Goal: Task Accomplishment & Management: Complete application form

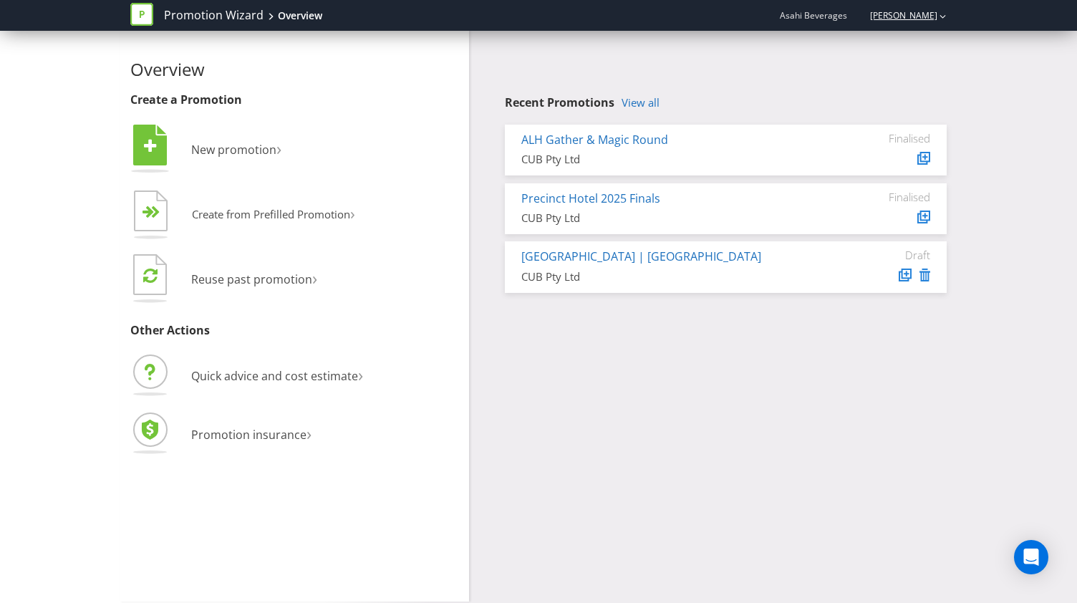
click at [933, 15] on link "[PERSON_NAME]" at bounding box center [897, 15] width 82 height 12
click at [828, 19] on span "Asahi Beverages" at bounding box center [813, 15] width 67 height 12
click at [642, 97] on link "View all" at bounding box center [641, 103] width 38 height 12
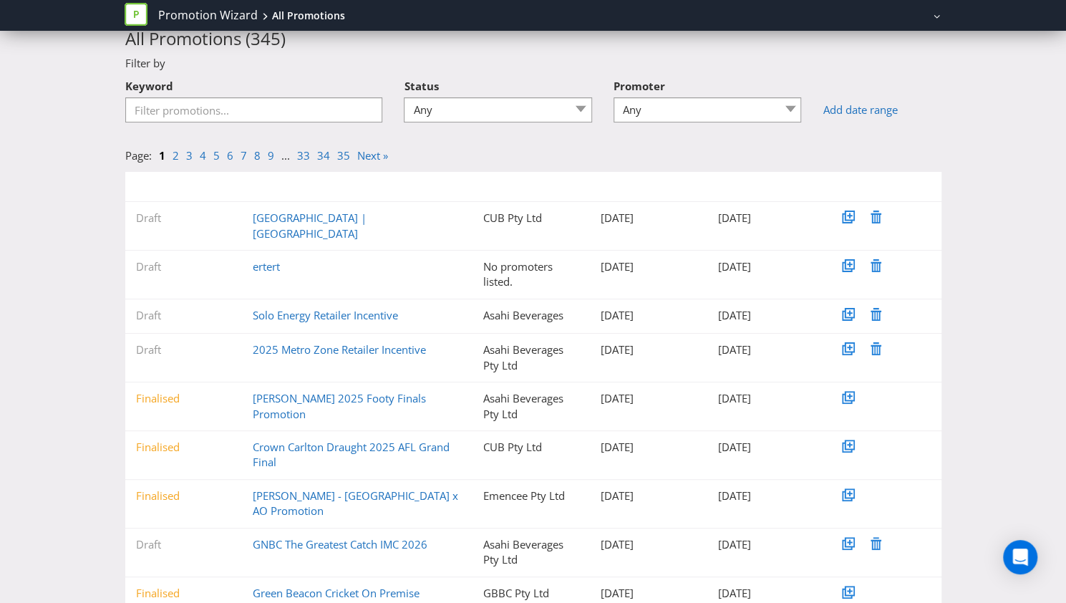
scroll to position [46, 0]
click at [413, 538] on link "GNBC The Greatest Catch IMC 2026" at bounding box center [340, 545] width 175 height 14
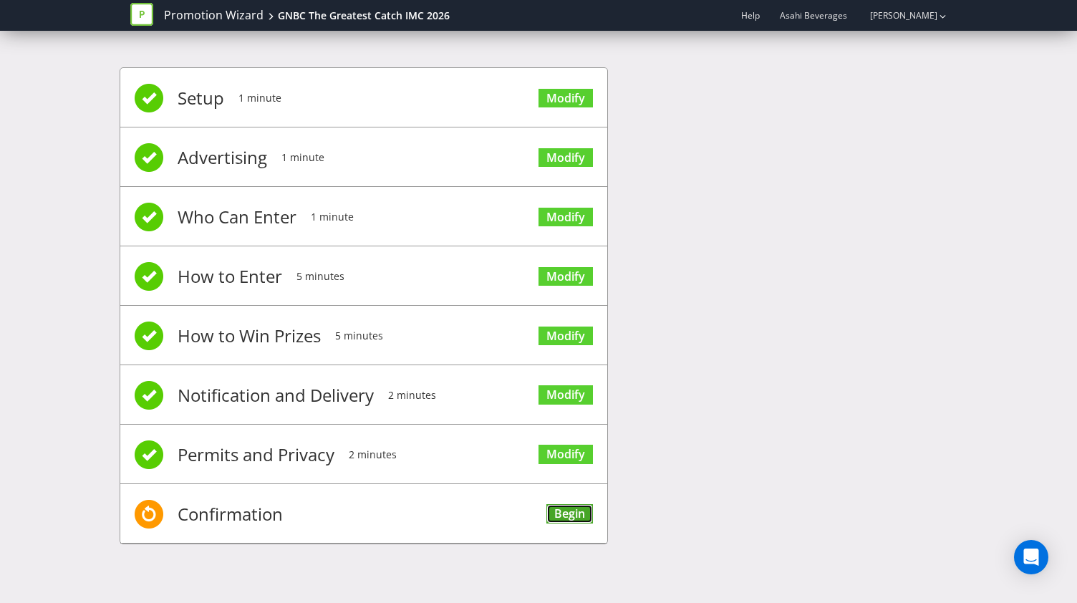
click at [564, 504] on link "Begin" at bounding box center [569, 513] width 47 height 19
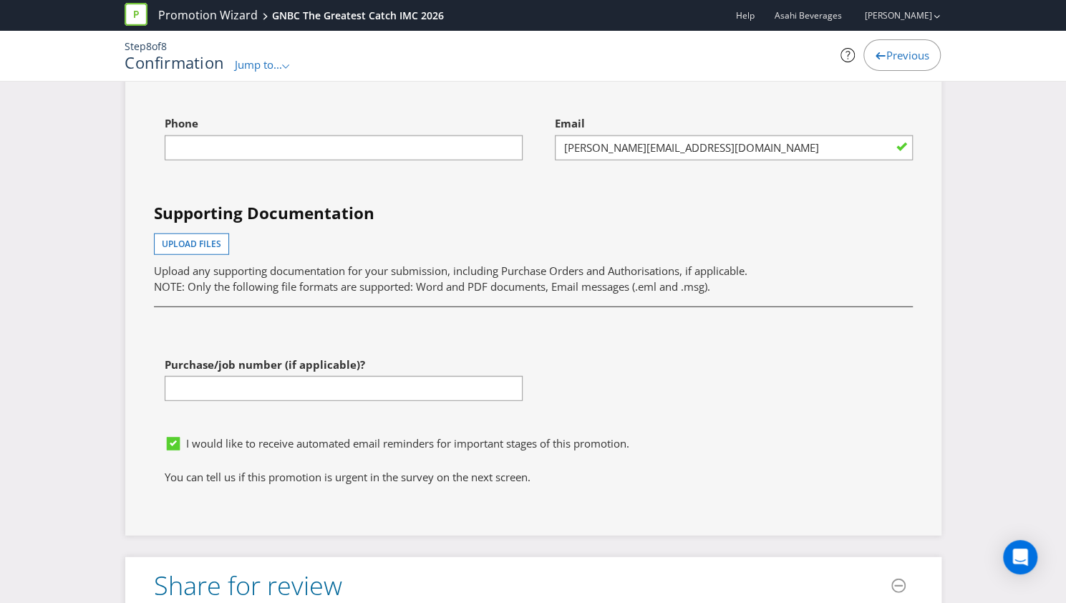
scroll to position [5639, 0]
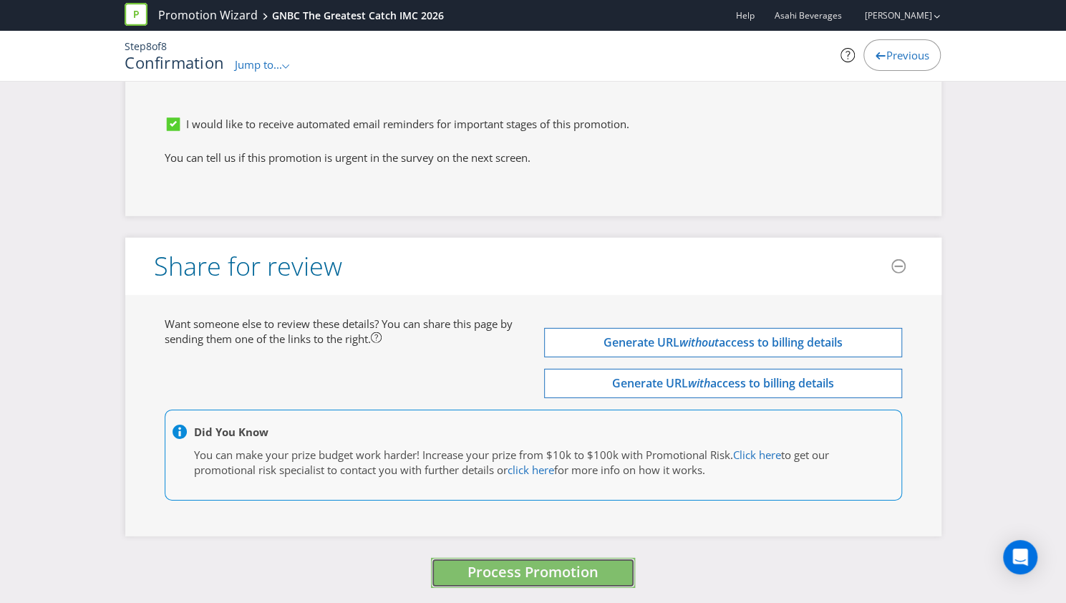
click at [507, 572] on span "Process Promotion" at bounding box center [533, 571] width 131 height 19
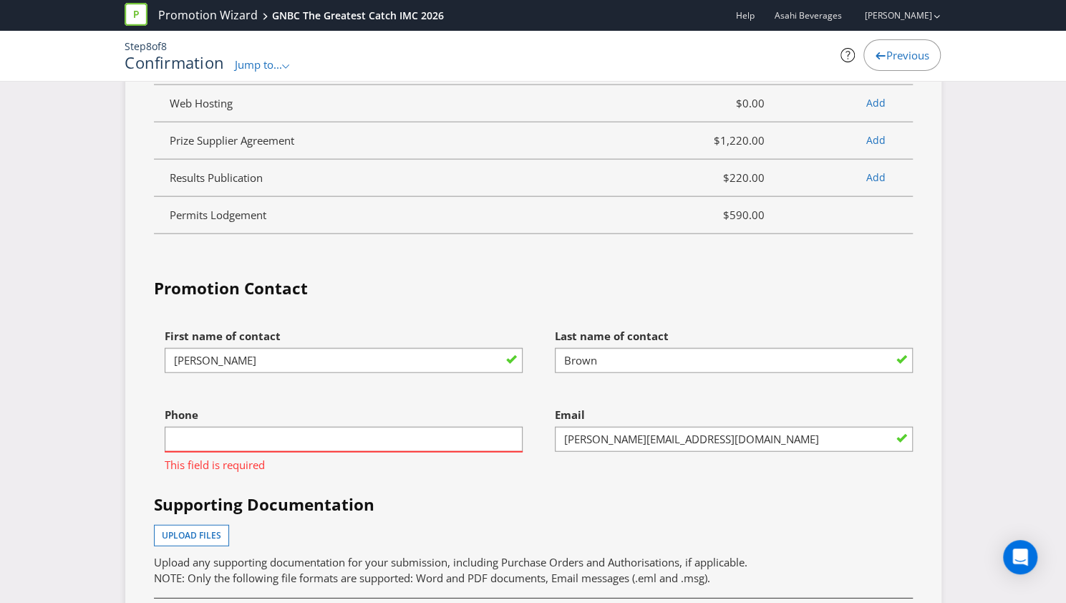
scroll to position [5031, 0]
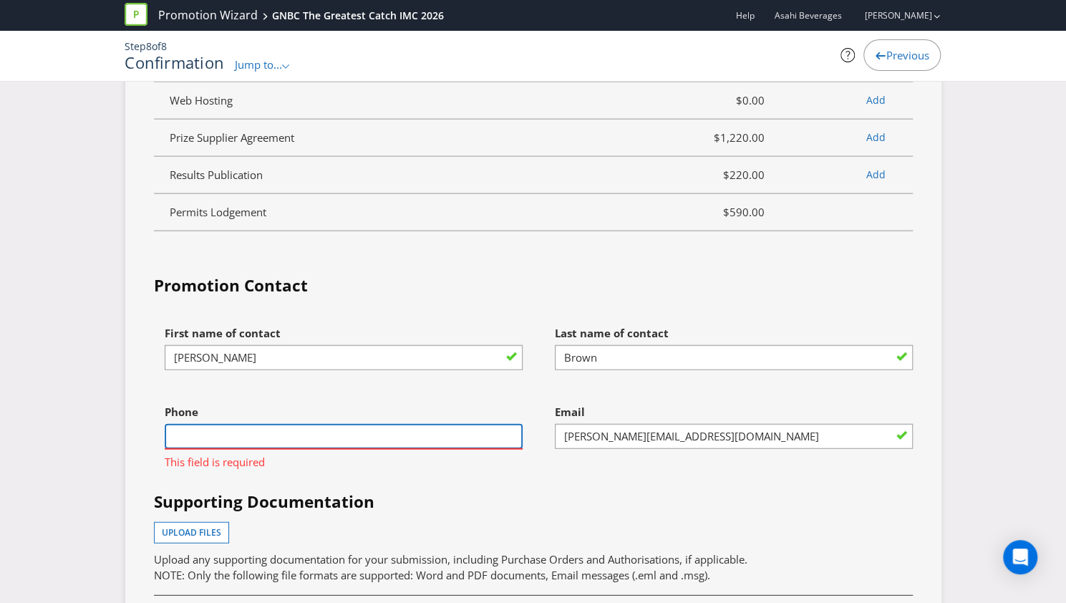
click at [334, 439] on input "text" at bounding box center [344, 436] width 358 height 25
type input "0402164697"
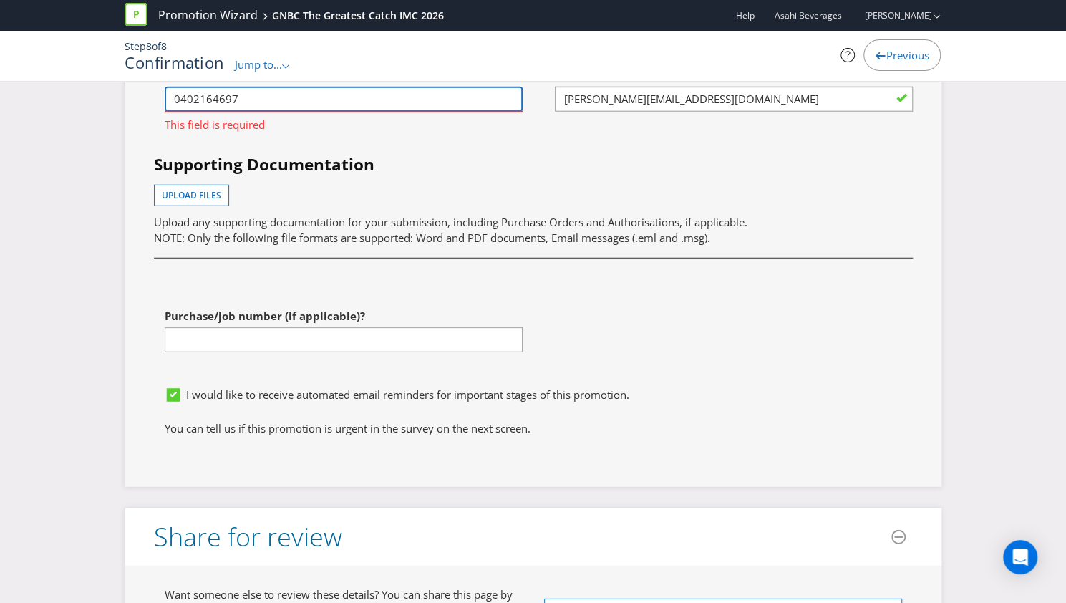
scroll to position [5369, 0]
click at [637, 280] on div "First name of contact [PERSON_NAME] Last name of contact [PERSON_NAME] Phone [P…" at bounding box center [533, 180] width 781 height 398
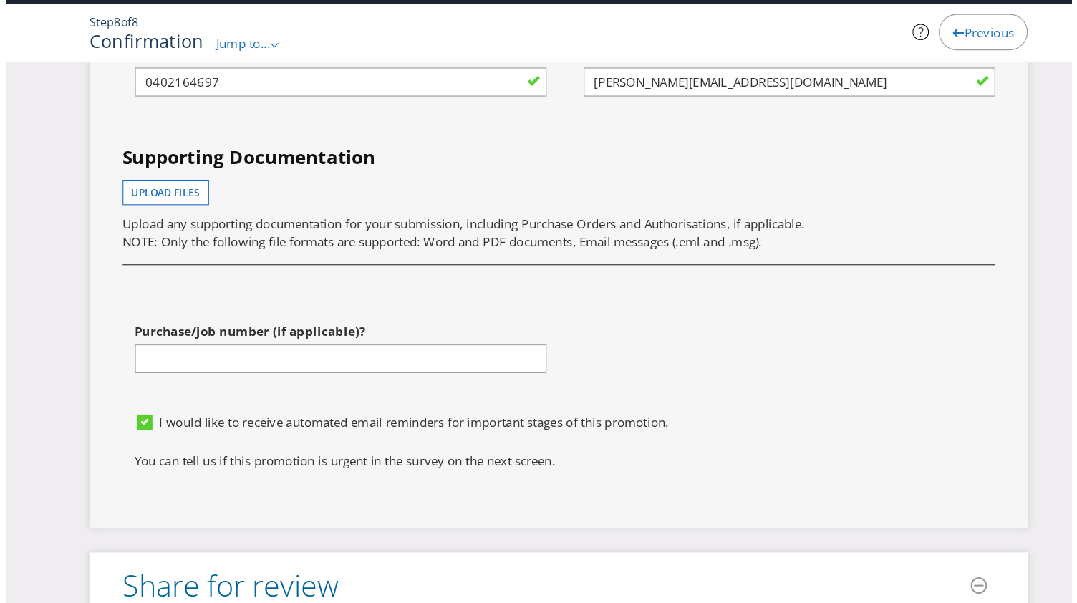
scroll to position [5639, 0]
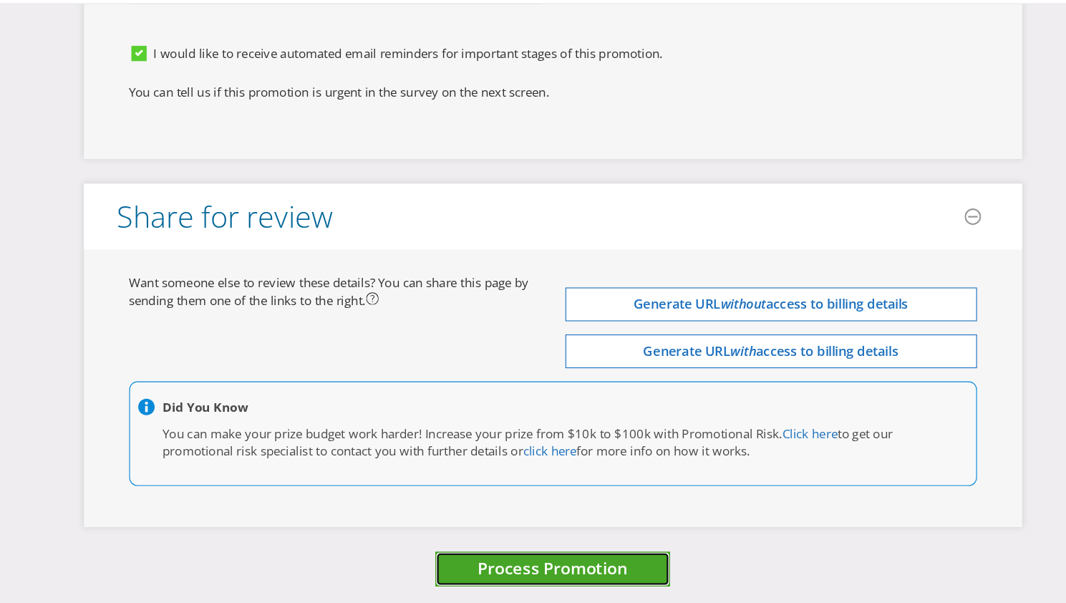
click at [459, 570] on button "Process Promotion" at bounding box center [533, 573] width 204 height 31
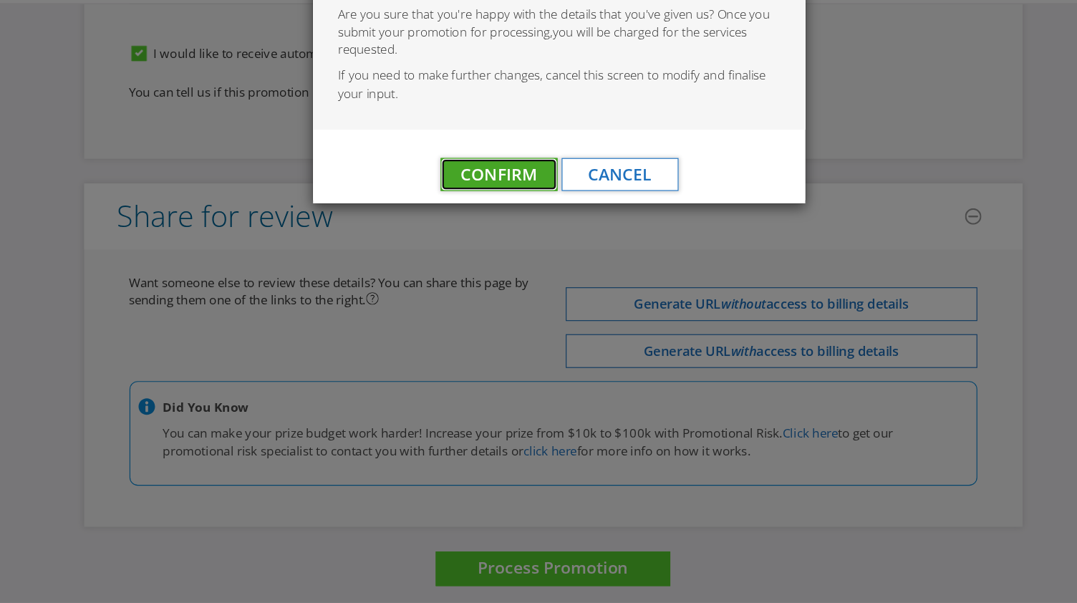
click at [473, 231] on span "Confirm" at bounding box center [486, 229] width 67 height 19
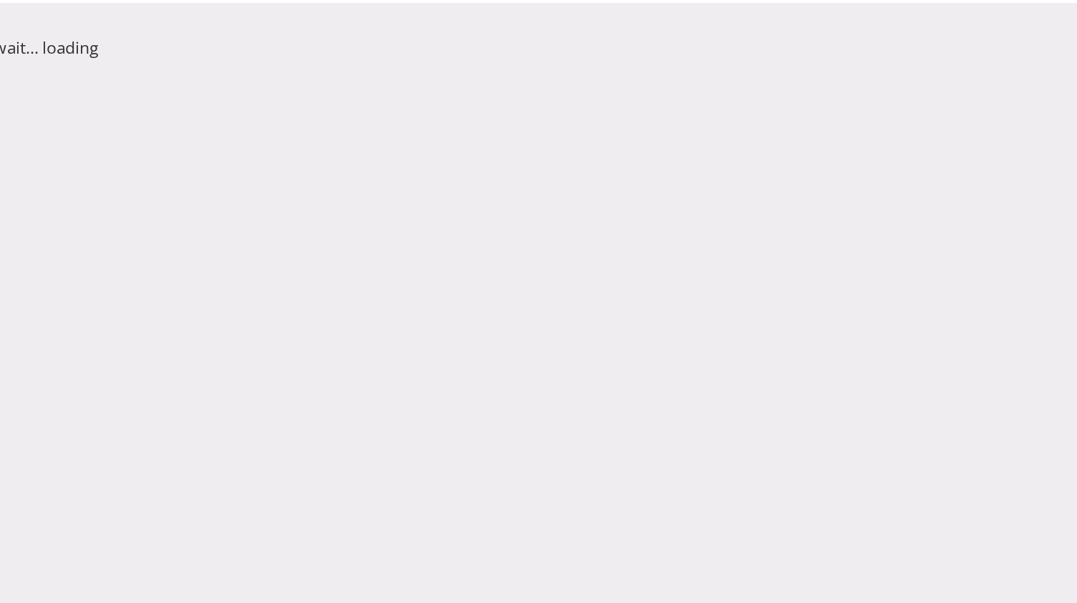
scroll to position [0, 0]
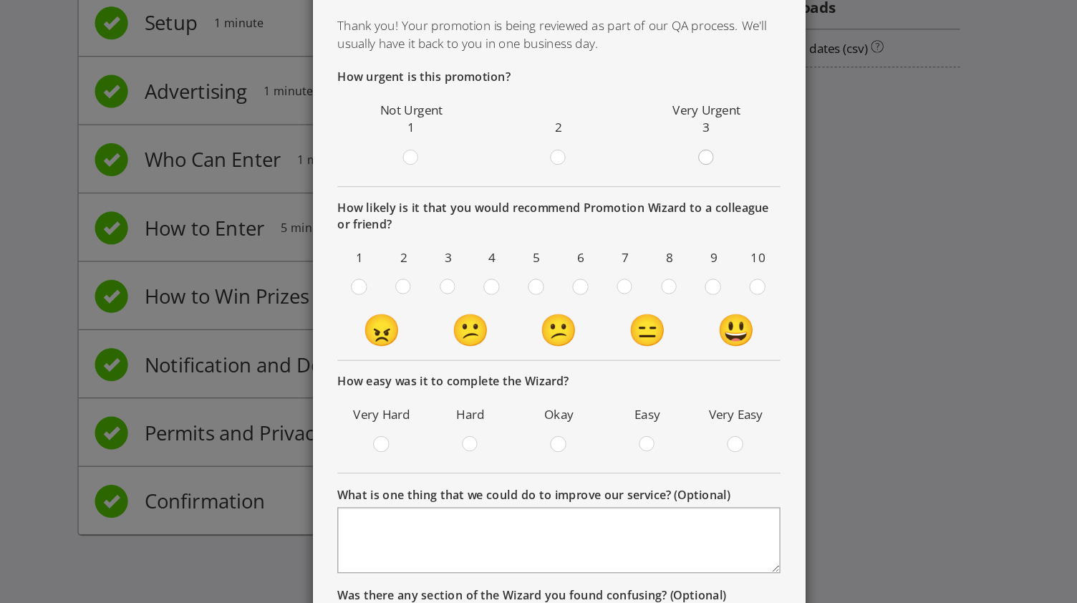
click at [665, 212] on div at bounding box center [666, 210] width 7 height 7
click at [0, 0] on input "radio" at bounding box center [0, 0] width 0 height 0
click at [589, 327] on circle at bounding box center [595, 327] width 13 height 13
click at [0, 0] on input "radio" at bounding box center [0, 0] width 0 height 0
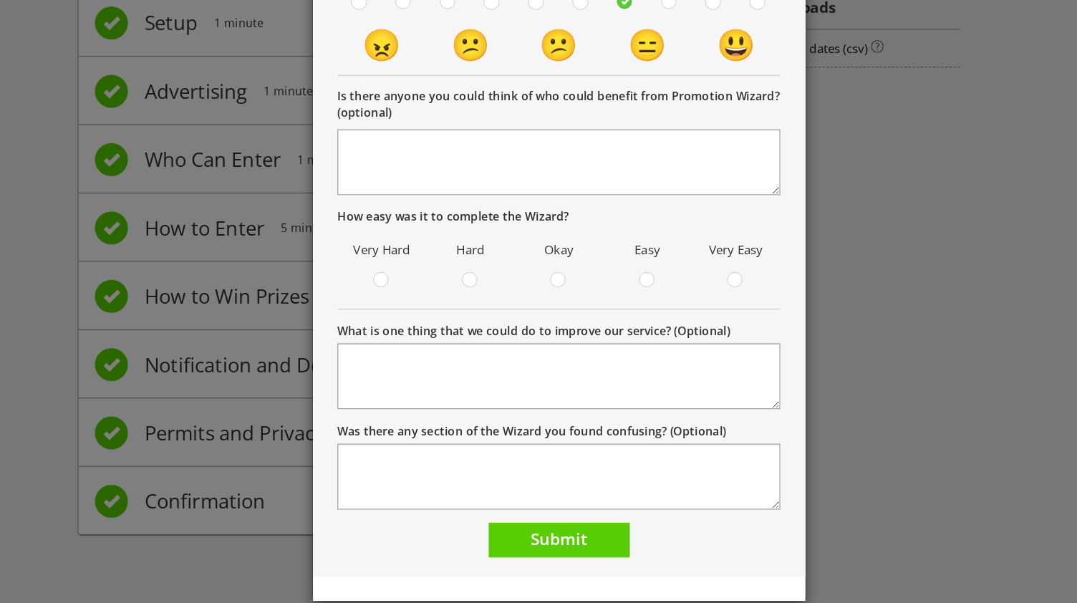
scroll to position [254, 0]
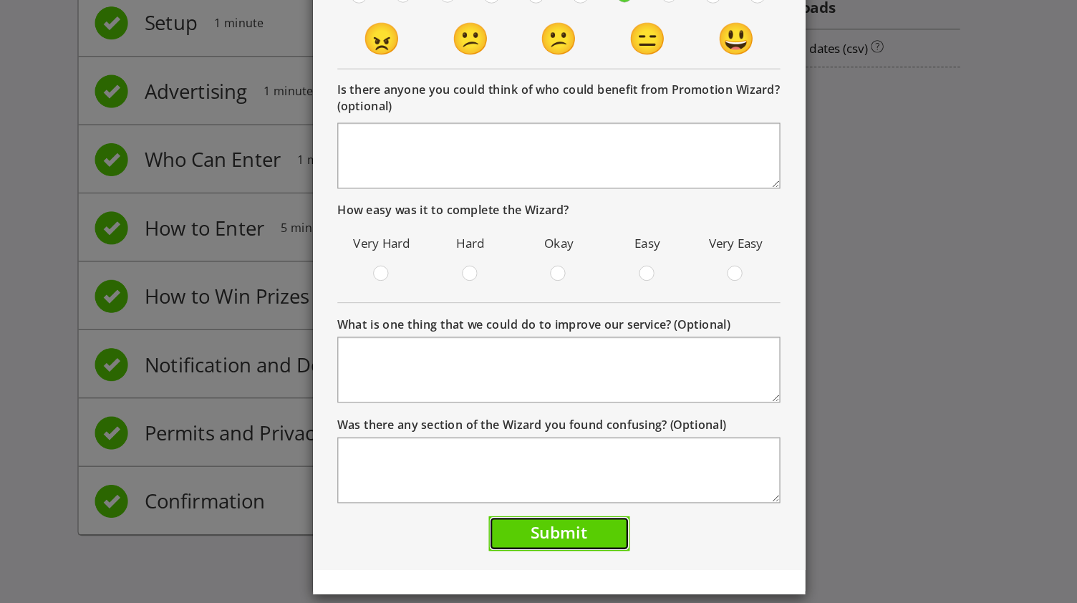
click at [534, 533] on span "Submit" at bounding box center [538, 540] width 49 height 19
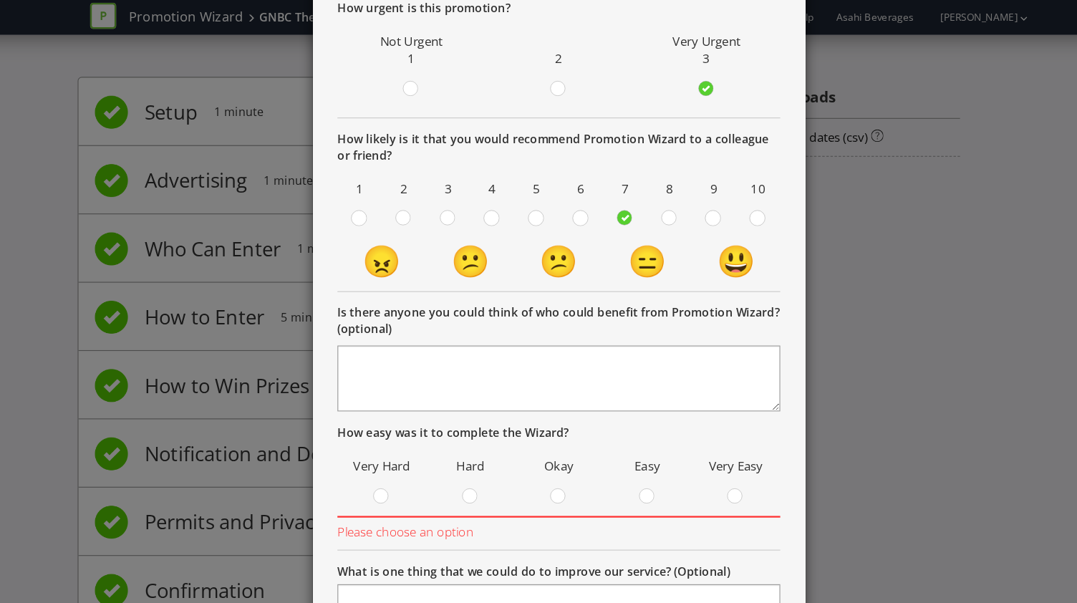
scroll to position [174, 0]
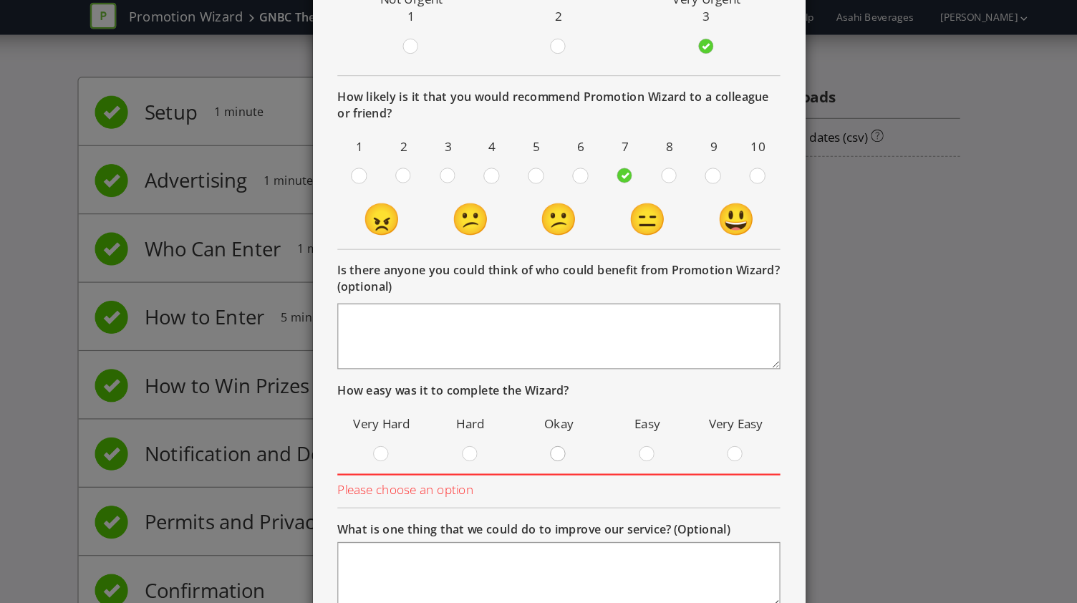
click at [531, 394] on circle at bounding box center [537, 395] width 13 height 13
click at [0, 0] on input "radio" at bounding box center [0, 0] width 0 height 0
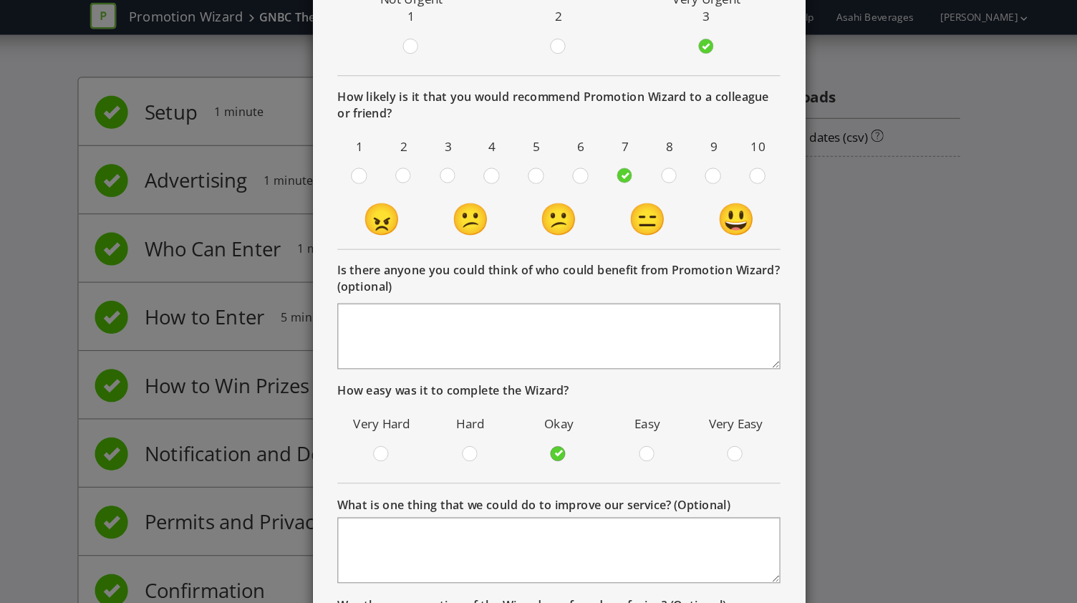
scroll to position [266, 0]
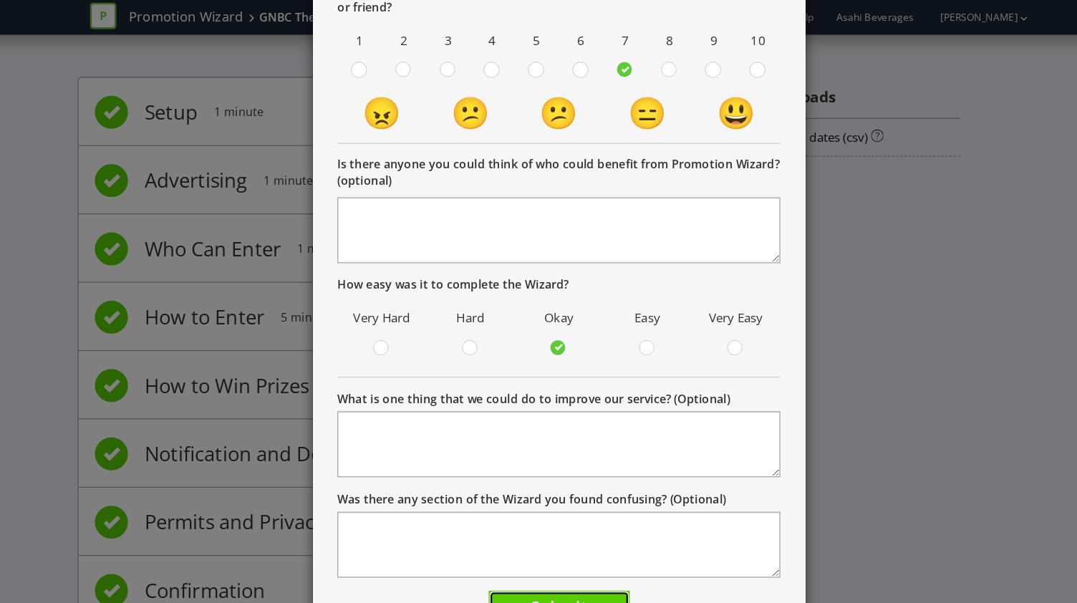
click at [526, 521] on span "Submit" at bounding box center [538, 528] width 49 height 19
